Goal: Use online tool/utility

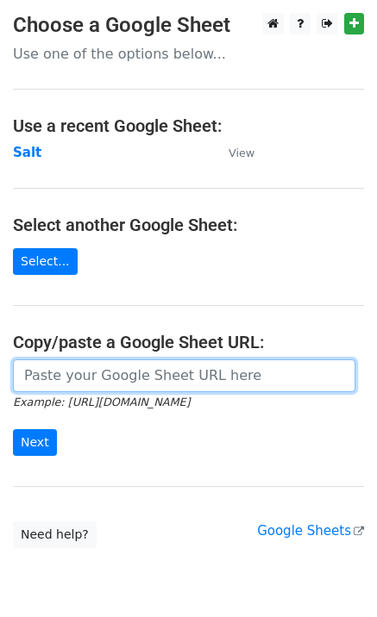
drag, startPoint x: 77, startPoint y: 382, endPoint x: 59, endPoint y: 419, distance: 41.2
click at [76, 386] on input "url" at bounding box center [184, 375] width 342 height 33
paste input "https://docs.google.com/spreadsheets/d/1VPCjPxRBbWNLJjnCxAA0nW7_SpSsRbxUAy_tFhd…"
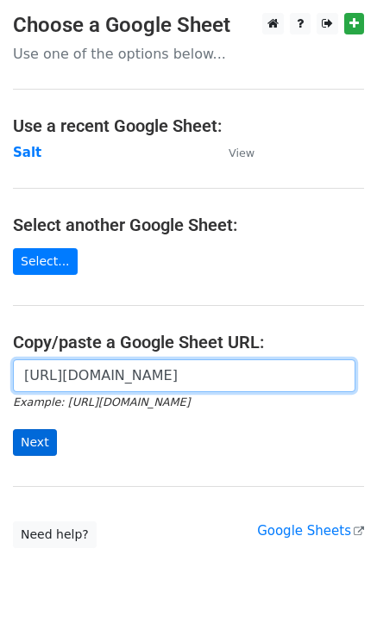
scroll to position [0, 375]
type input "https://docs.google.com/spreadsheets/d/1VPCjPxRBbWNLJjnCxAA0nW7_SpSsRbxUAy_tFhd…"
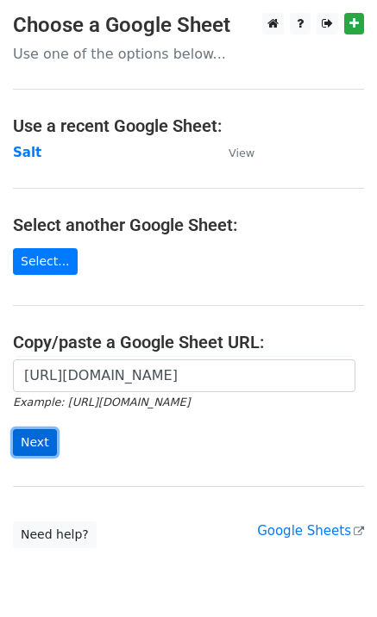
scroll to position [0, 0]
click at [28, 442] on input "Next" at bounding box center [35, 442] width 44 height 27
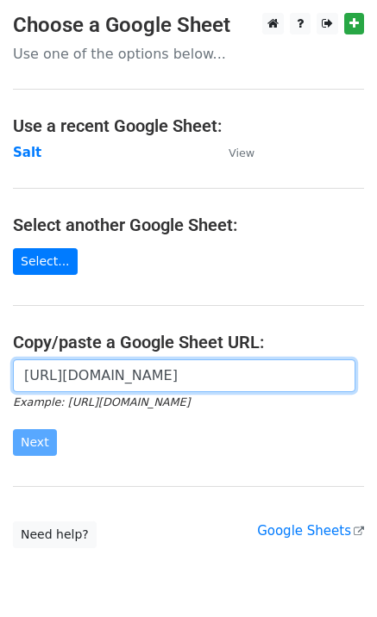
click at [46, 377] on input "https://docs.google.com/spreadsheets/d/1VPCjPxRBbWNLJjnCxAA0nW7_SpSsRbxUAy_tFhd…" at bounding box center [184, 375] width 342 height 33
